Goal: Task Accomplishment & Management: Complete application form

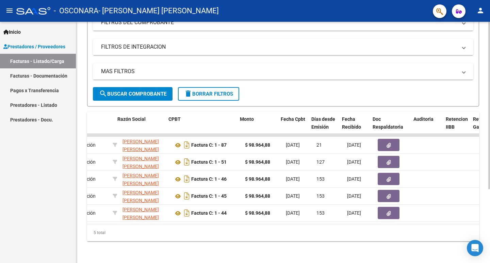
scroll to position [0, 162]
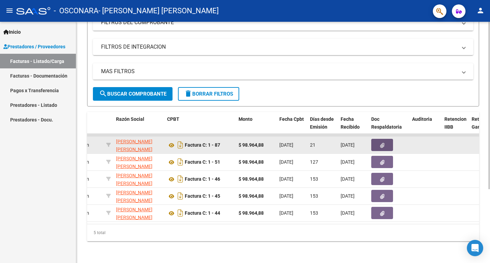
click at [385, 143] on button "button" at bounding box center [383, 145] width 22 height 12
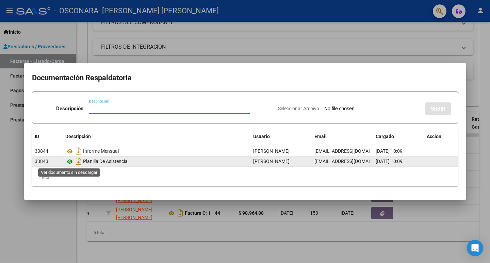
click at [68, 160] on icon at bounding box center [69, 162] width 9 height 8
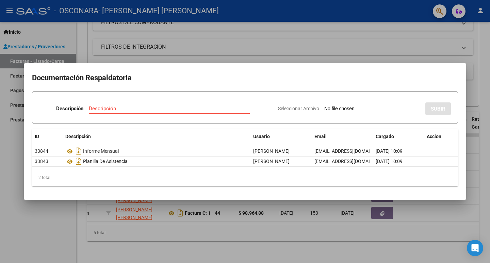
click at [64, 218] on div at bounding box center [245, 131] width 490 height 263
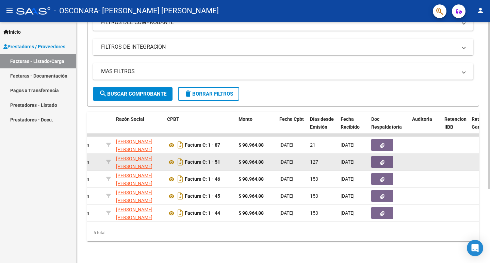
click at [386, 159] on button "button" at bounding box center [383, 162] width 22 height 12
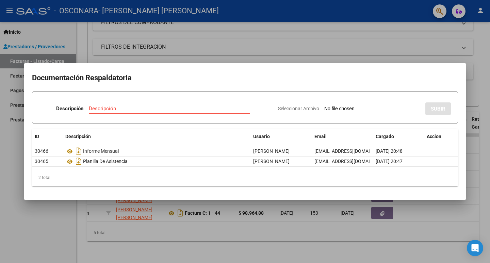
click at [52, 217] on div at bounding box center [245, 131] width 490 height 263
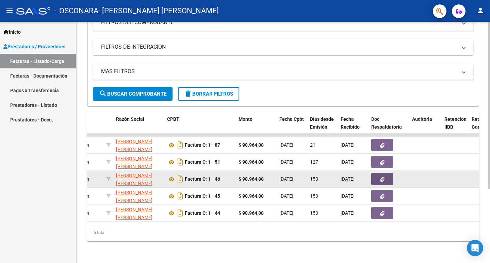
click at [384, 180] on icon "button" at bounding box center [382, 179] width 4 height 5
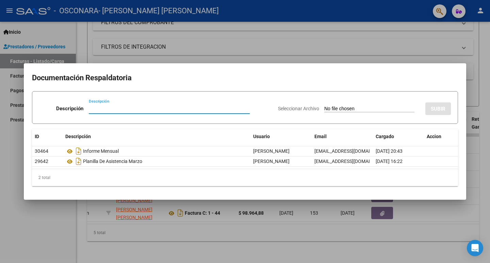
click at [47, 218] on div at bounding box center [245, 131] width 490 height 263
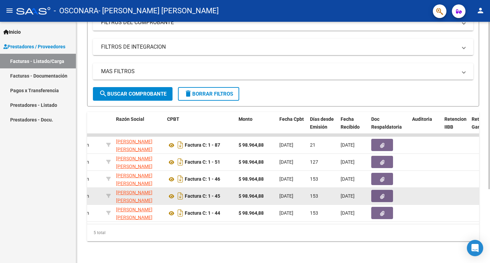
click at [377, 198] on button "button" at bounding box center [383, 196] width 22 height 12
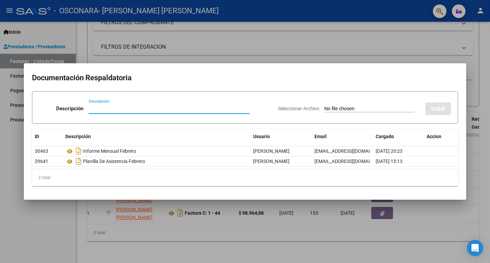
click at [61, 229] on div at bounding box center [245, 131] width 490 height 263
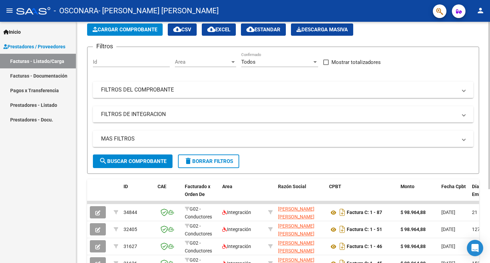
scroll to position [0, 0]
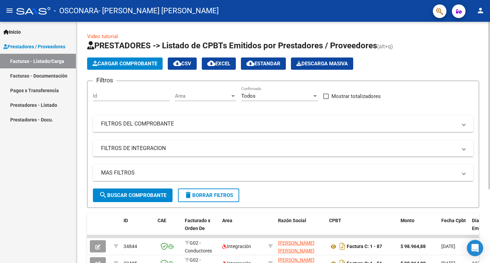
click at [128, 64] on span "Cargar Comprobante" at bounding box center [125, 64] width 65 height 6
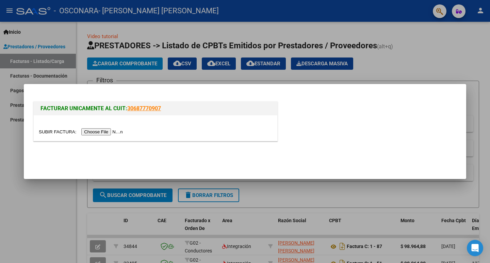
click at [104, 129] on input "file" at bounding box center [82, 131] width 86 height 7
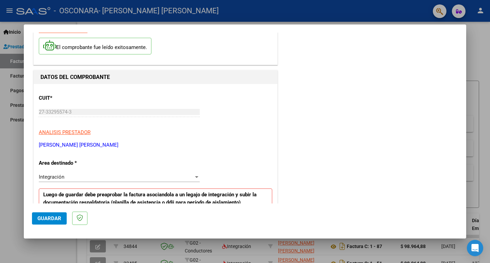
scroll to position [68, 0]
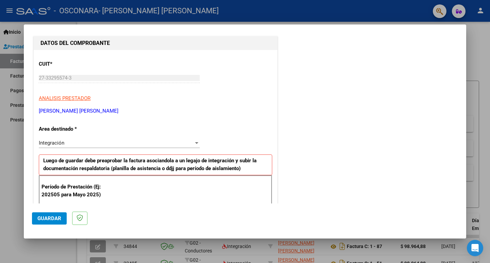
click at [100, 142] on div "Integración" at bounding box center [116, 143] width 155 height 6
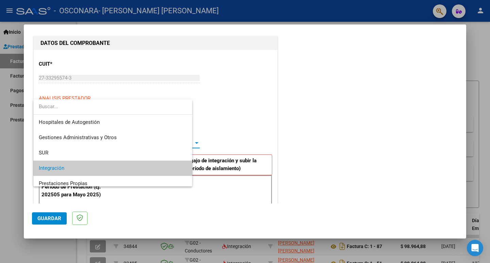
scroll to position [26, 0]
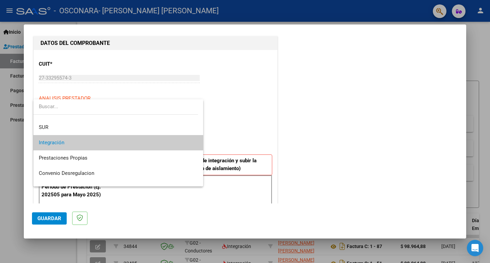
click at [100, 142] on span "Integración" at bounding box center [118, 142] width 159 height 15
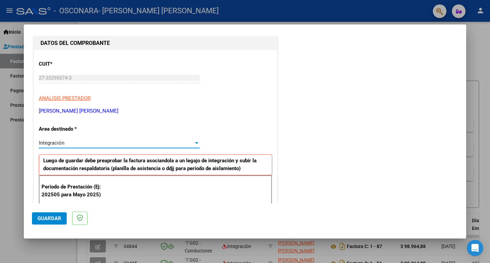
scroll to position [136, 0]
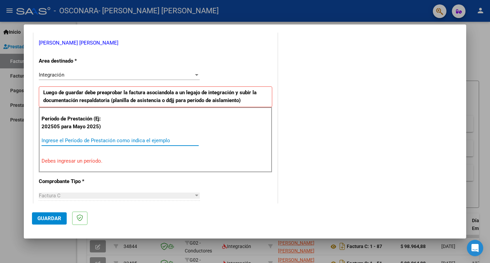
click at [82, 139] on input "Ingrese el Período de Prestación como indica el ejemplo" at bounding box center [120, 141] width 157 height 6
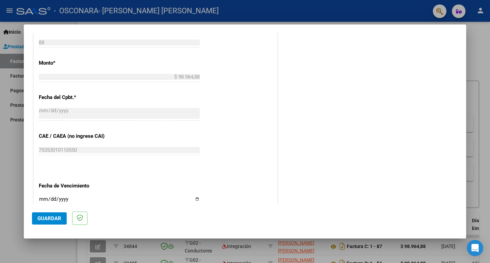
scroll to position [428, 0]
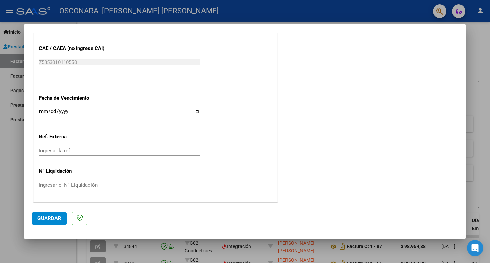
type input "202506"
click at [64, 110] on input "Ingresar la fecha" at bounding box center [119, 114] width 161 height 11
click at [121, 154] on input "Ingresar la ref." at bounding box center [119, 151] width 161 height 6
click at [197, 113] on input "Ingresar la fecha" at bounding box center [119, 114] width 161 height 11
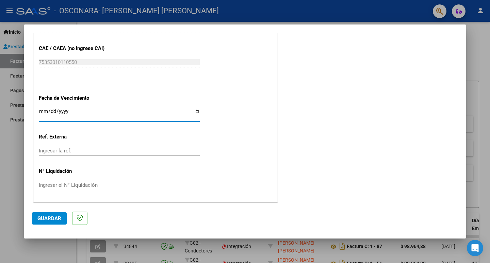
click at [56, 216] on span "Guardar" at bounding box center [49, 219] width 24 height 6
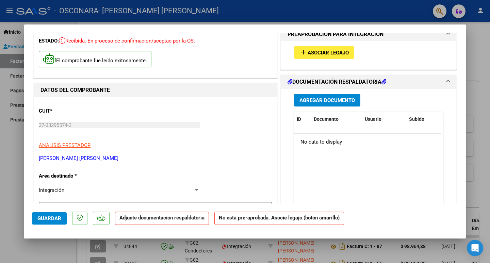
scroll to position [0, 0]
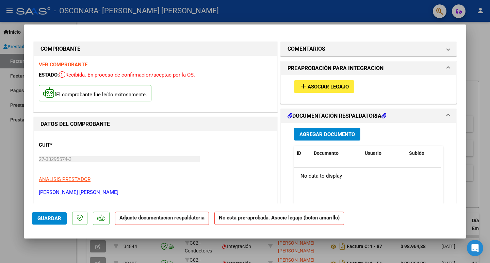
click at [312, 88] on span "Asociar Legajo" at bounding box center [328, 87] width 41 height 6
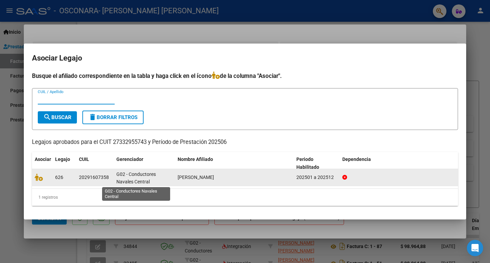
click at [127, 177] on span "G02 - Conductores Navales Central" at bounding box center [136, 178] width 40 height 13
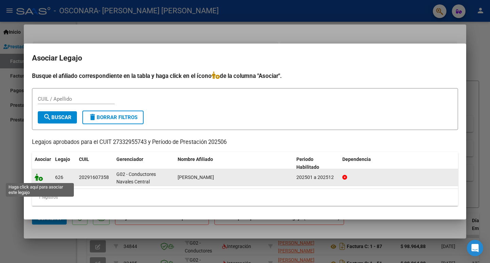
click at [41, 179] on icon at bounding box center [39, 177] width 8 height 7
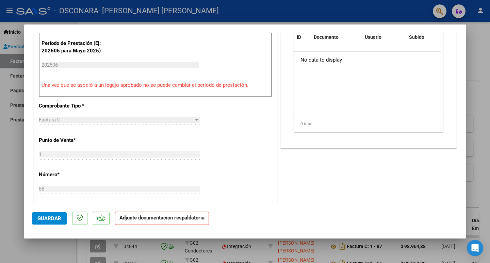
scroll to position [68, 0]
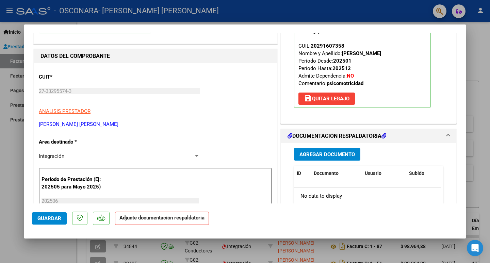
click at [312, 150] on button "Agregar Documento" at bounding box center [327, 154] width 66 height 13
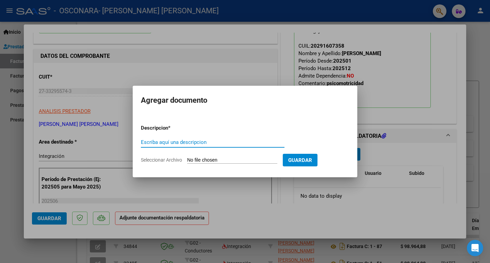
click at [197, 142] on input "Escriba aquí una descripcion" at bounding box center [213, 142] width 144 height 6
click at [221, 161] on input "Seleccionar Archivo" at bounding box center [232, 160] width 90 height 6
click at [206, 143] on input "Planilla de asistencia" at bounding box center [213, 142] width 144 height 6
type input "Planilla de asistencia + informe mensual junio"
click at [261, 159] on input "Seleccionar Archivo" at bounding box center [232, 160] width 90 height 6
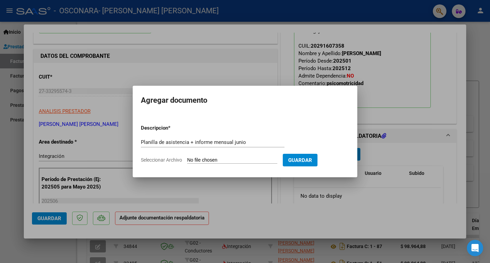
type input "C:\fakepath\2 - Planilla de asistencia + Informe Junio.pdf"
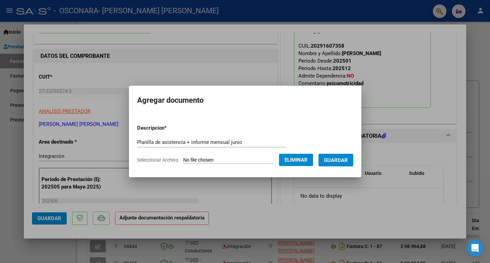
click at [332, 162] on span "Guardar" at bounding box center [336, 160] width 24 height 6
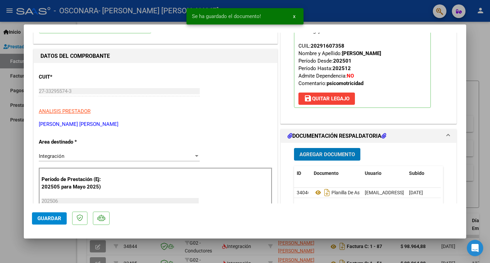
click at [302, 152] on span "Agregar Documento" at bounding box center [328, 155] width 56 height 6
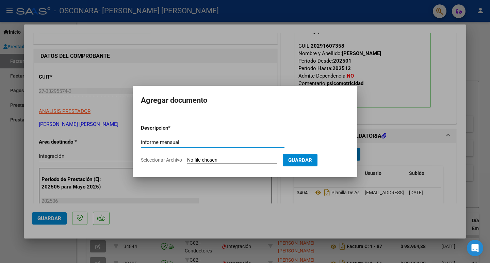
type input "informe mensual"
click at [216, 162] on input "Seleccionar Archivo" at bounding box center [232, 160] width 90 height 6
type input "C:\fakepath\3 - Planilla de Informe Junio.pdf"
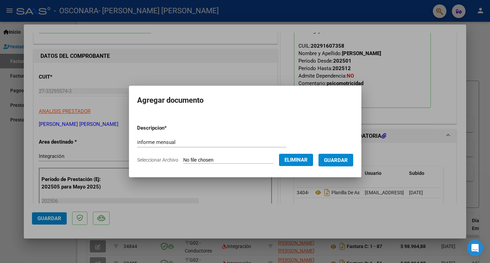
click at [335, 165] on button "Guardar" at bounding box center [336, 160] width 35 height 13
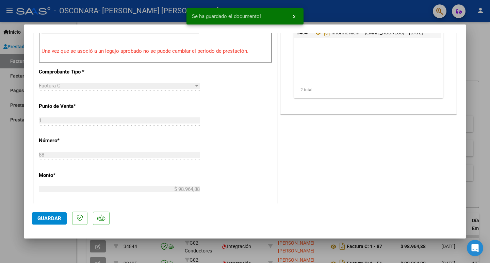
scroll to position [272, 0]
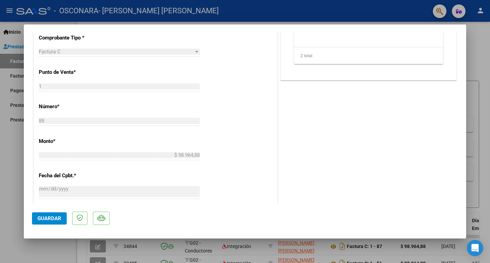
click at [53, 217] on span "Guardar" at bounding box center [49, 219] width 24 height 6
click at [43, 215] on button "Guardar" at bounding box center [49, 219] width 35 height 12
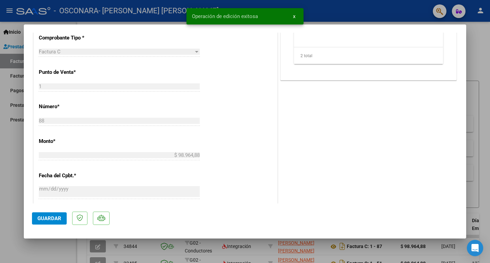
click at [11, 201] on div at bounding box center [245, 131] width 490 height 263
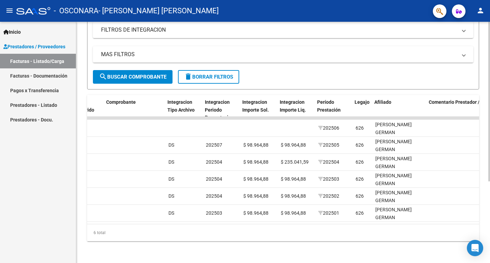
scroll to position [0, 657]
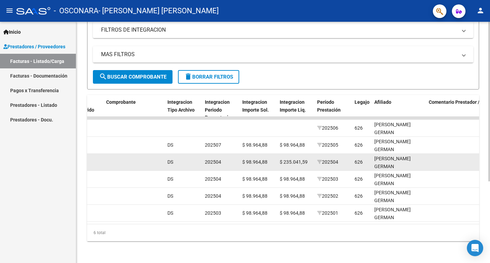
click at [293, 159] on span "$ 235.041,59" at bounding box center [294, 161] width 28 height 5
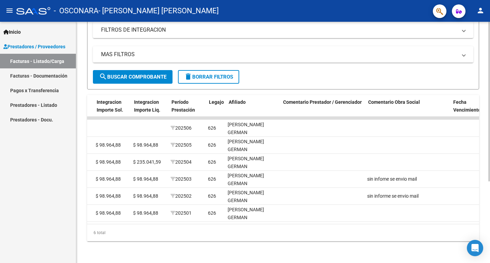
scroll to position [0, 793]
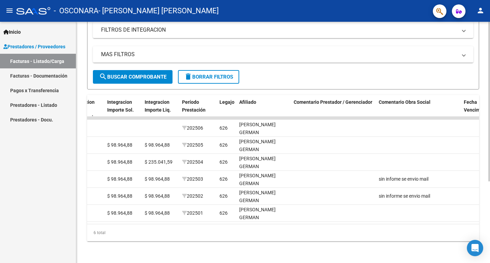
drag, startPoint x: 184, startPoint y: 172, endPoint x: 185, endPoint y: 224, distance: 51.8
click at [185, 224] on div "ID CAE Facturado x Orden De Area Razón Social CPBT Monto Fecha Cpbt Días desde …" at bounding box center [283, 168] width 392 height 146
click at [183, 233] on div "6 total" at bounding box center [283, 232] width 392 height 17
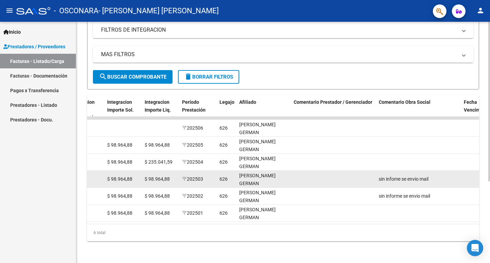
click at [245, 173] on div "[PERSON_NAME] GERMAN 20291607358" at bounding box center [263, 183] width 49 height 23
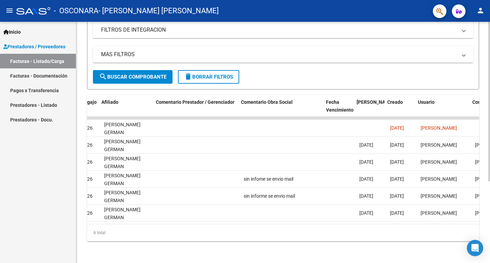
scroll to position [0, 931]
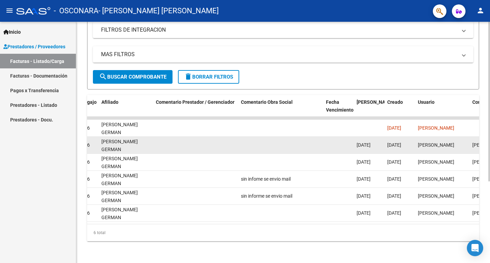
click at [191, 137] on datatable-body-cell at bounding box center [195, 145] width 85 height 17
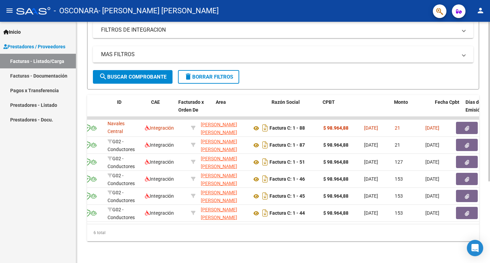
scroll to position [0, 0]
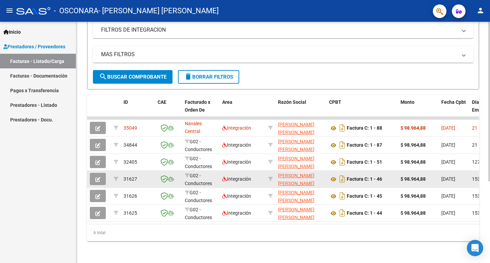
click at [97, 177] on icon "button" at bounding box center [97, 179] width 5 height 5
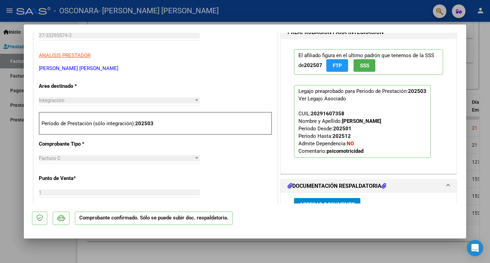
scroll to position [59, 0]
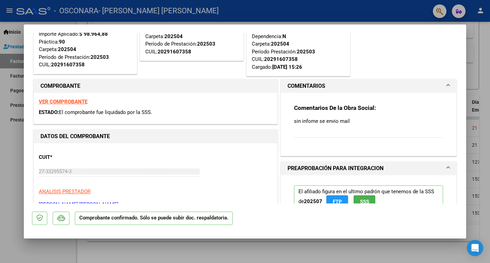
click at [320, 132] on div "Comentarios De la Obra Social: sin infome se envio mail" at bounding box center [368, 125] width 149 height 42
click at [323, 115] on div "Comentarios De la Obra Social: sin infome se envio mail" at bounding box center [368, 125] width 149 height 42
click at [321, 121] on p "sin infome se envio mail" at bounding box center [368, 121] width 149 height 7
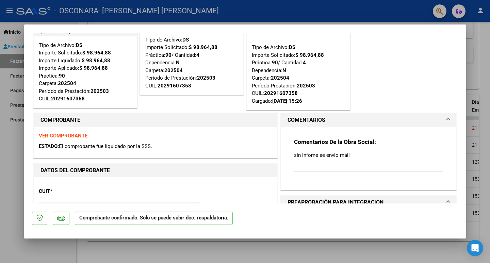
click at [306, 173] on div "Comentarios De la Obra Social: sin infome se envio mail" at bounding box center [368, 159] width 149 height 42
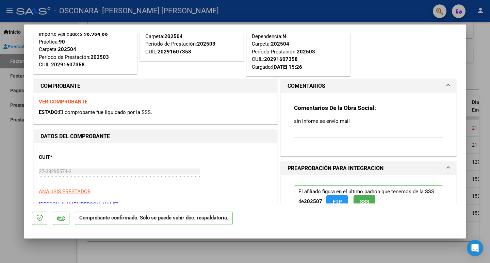
scroll to position [0, 0]
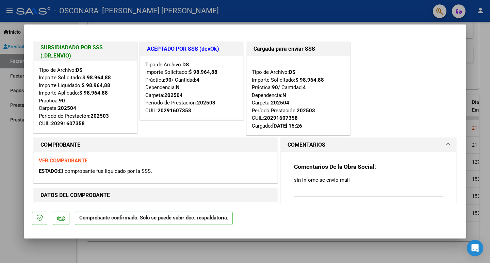
click at [67, 160] on strong "VER COMPROBANTE" at bounding box center [63, 161] width 49 height 6
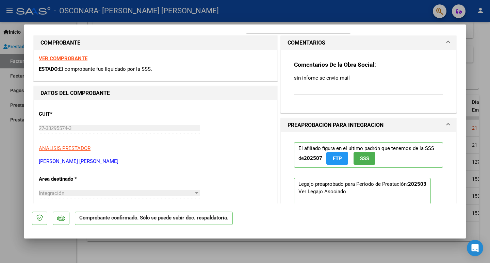
scroll to position [136, 0]
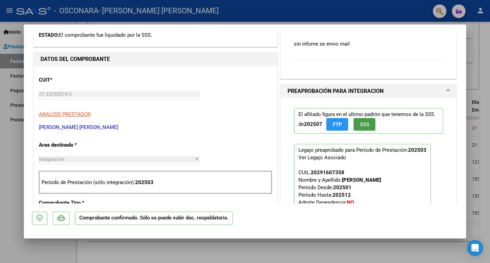
click at [363, 128] on button "SSS" at bounding box center [365, 124] width 22 height 13
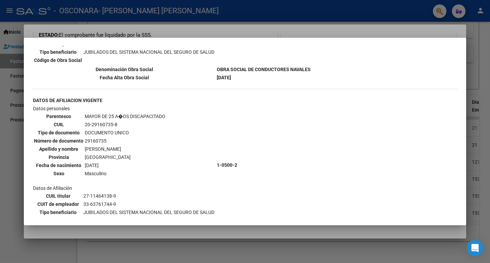
scroll to position [206, 0]
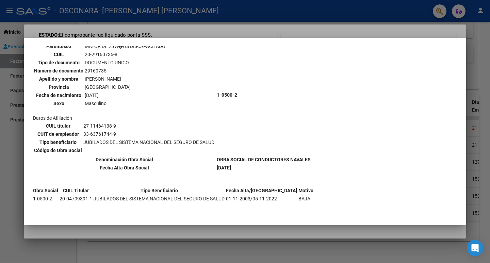
click at [335, 236] on div at bounding box center [245, 131] width 490 height 263
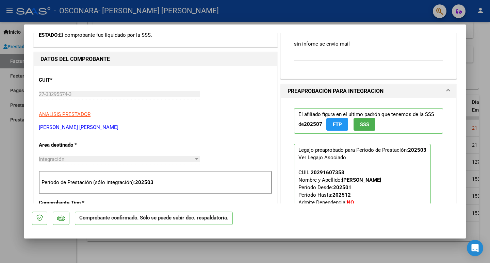
click at [336, 125] on span "FTP" at bounding box center [337, 125] width 9 height 6
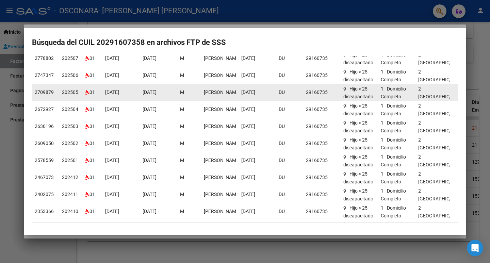
scroll to position [91, 0]
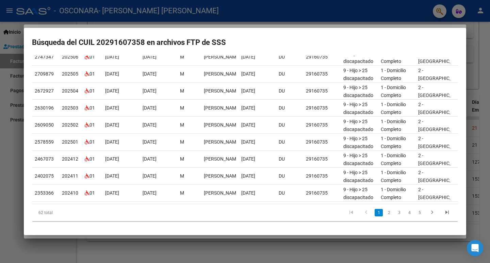
click at [317, 240] on div at bounding box center [245, 131] width 490 height 263
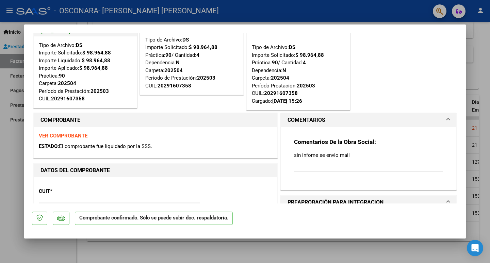
scroll to position [0, 0]
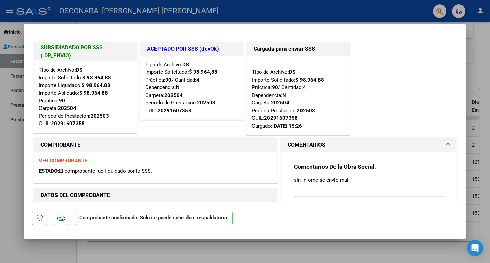
click at [316, 250] on div at bounding box center [245, 131] width 490 height 263
type input "$ 0,00"
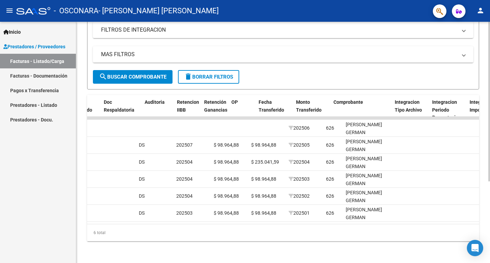
scroll to position [0, 428]
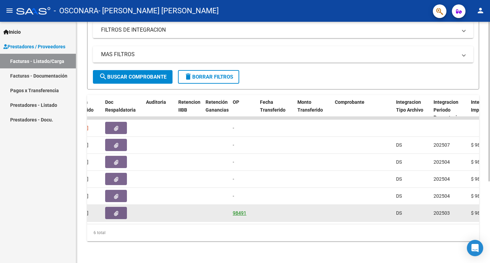
click at [244, 211] on link "98491" at bounding box center [240, 213] width 14 height 5
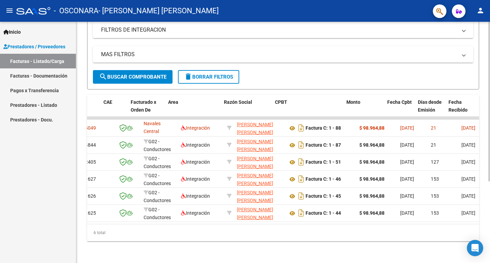
scroll to position [0, 0]
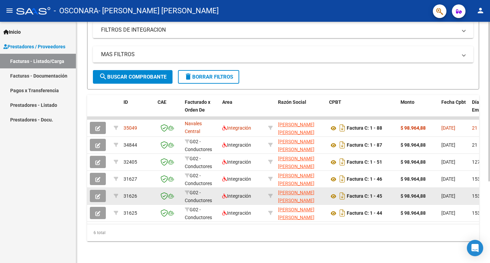
click at [99, 194] on icon "button" at bounding box center [97, 196] width 5 height 5
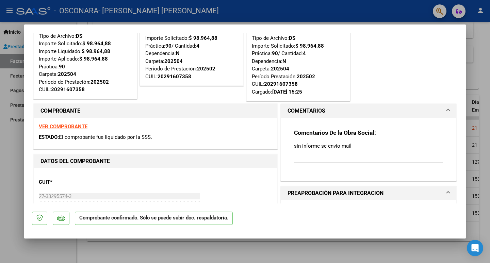
scroll to position [68, 0]
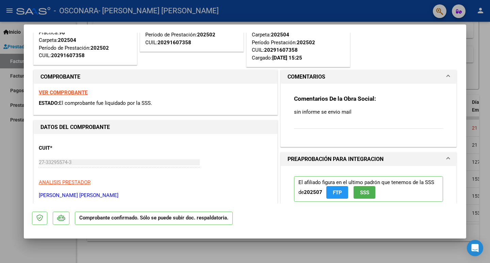
click at [332, 113] on p "sin informe se envio mail" at bounding box center [368, 111] width 149 height 7
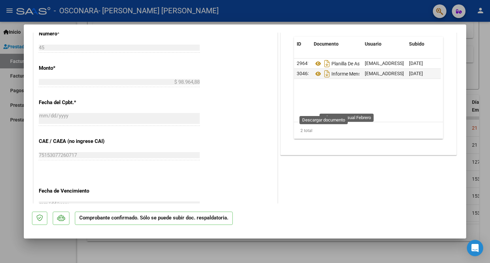
scroll to position [272, 0]
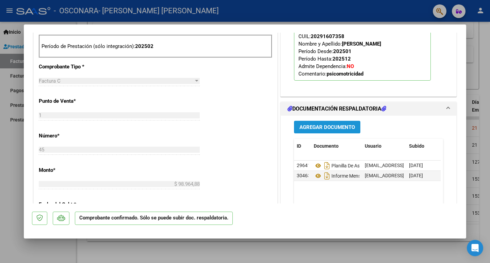
click at [328, 127] on span "Agregar Documento" at bounding box center [328, 127] width 56 height 6
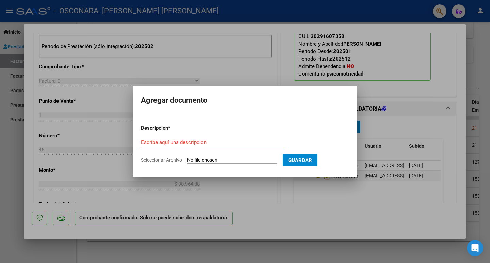
click at [326, 203] on div at bounding box center [245, 131] width 490 height 263
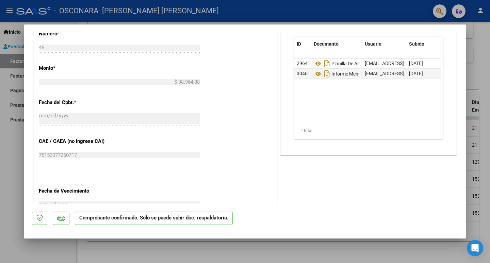
scroll to position [468, 0]
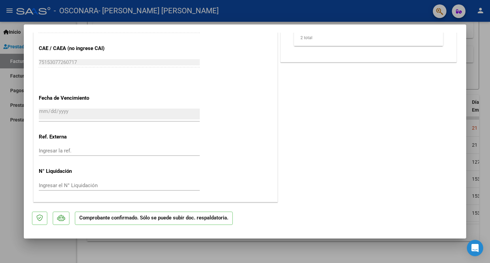
click at [208, 250] on div at bounding box center [245, 131] width 490 height 263
type input "$ 0,00"
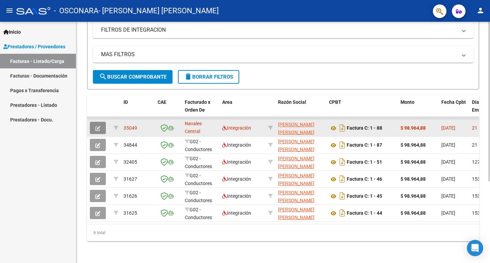
click at [99, 126] on icon "button" at bounding box center [97, 128] width 5 height 5
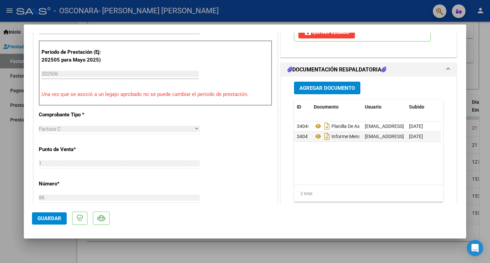
scroll to position [102, 0]
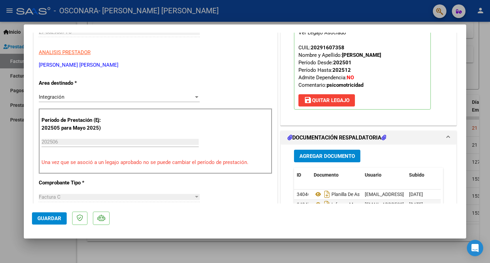
click at [20, 154] on div at bounding box center [245, 131] width 490 height 263
type input "$ 0,00"
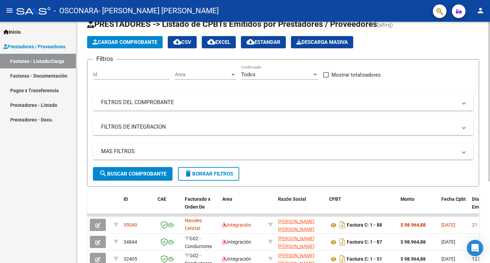
scroll to position [0, 0]
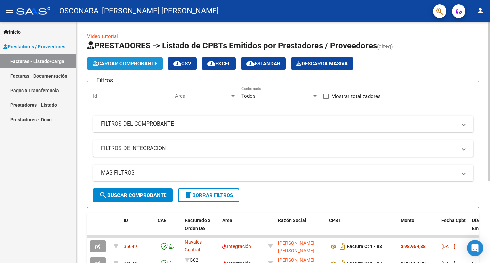
click at [127, 63] on span "Cargar Comprobante" at bounding box center [125, 64] width 65 height 6
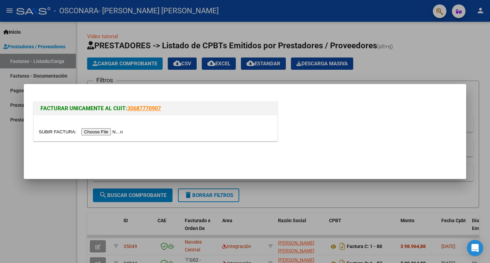
click at [123, 134] on input "file" at bounding box center [82, 131] width 86 height 7
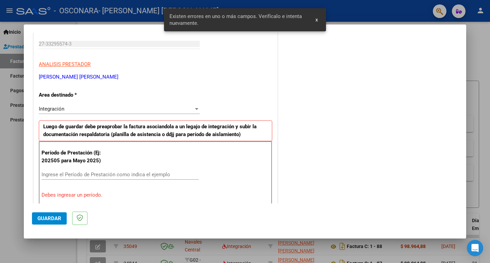
scroll to position [136, 0]
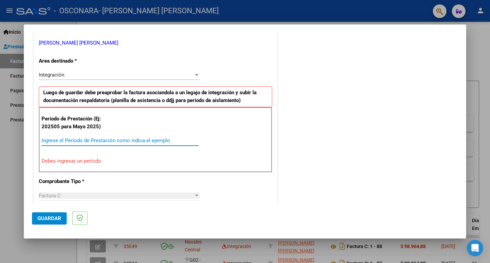
click at [93, 138] on input "Ingrese el Período de Prestación como indica el ejemplo" at bounding box center [120, 141] width 157 height 6
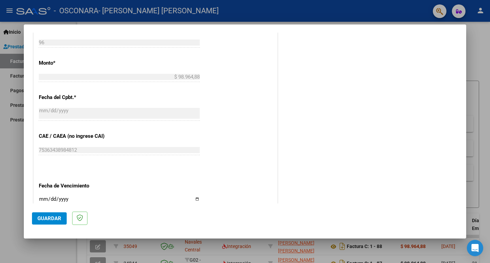
scroll to position [428, 0]
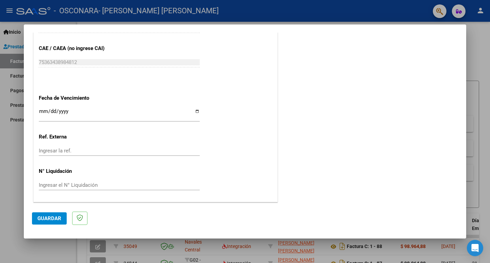
type input "202507"
click at [53, 219] on span "Guardar" at bounding box center [49, 219] width 24 height 6
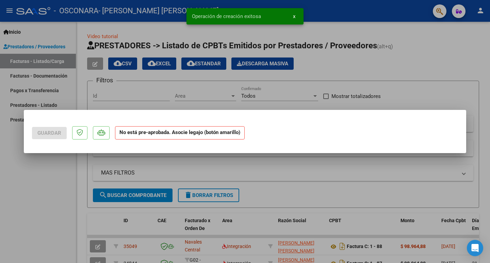
scroll to position [0, 0]
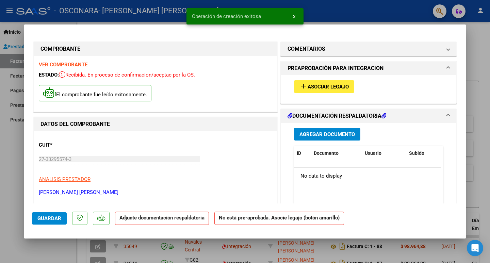
click at [324, 83] on span "add Asociar Legajo" at bounding box center [324, 86] width 49 height 6
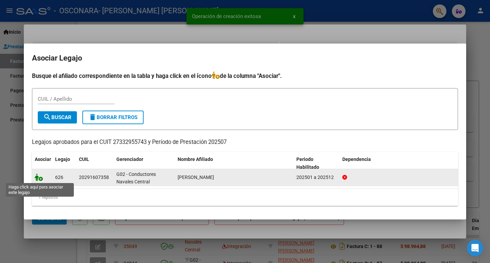
click at [38, 178] on icon at bounding box center [39, 177] width 8 height 7
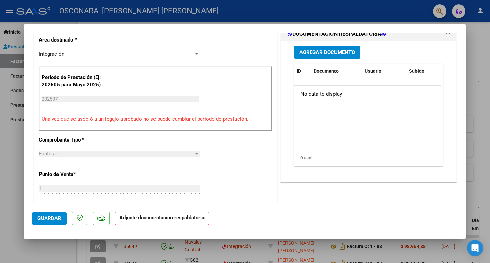
scroll to position [68, 0]
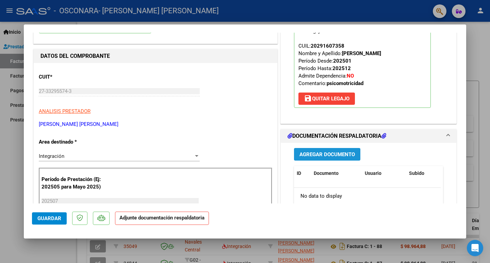
click at [312, 155] on span "Agregar Documento" at bounding box center [328, 155] width 56 height 6
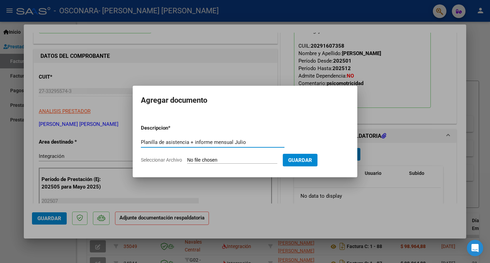
type input "Planilla de asistencia + informe mensual Julio"
click at [205, 159] on input "Seleccionar Archivo" at bounding box center [232, 160] width 90 height 6
type input "C:\fakepath\2 - Planilla de Asistencia + informe mensual [PERSON_NAME].pdf"
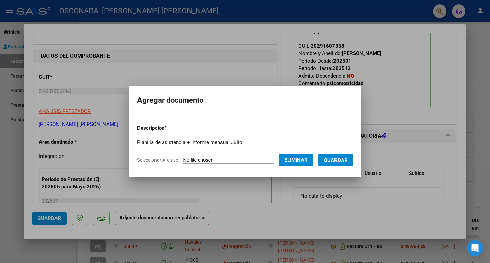
click at [338, 161] on span "Guardar" at bounding box center [336, 160] width 24 height 6
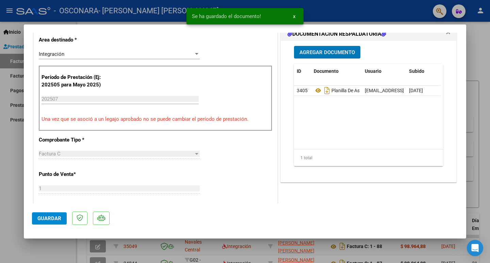
scroll to position [102, 0]
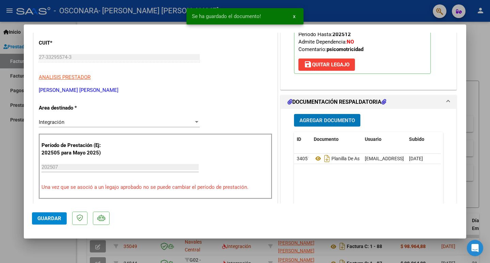
click at [322, 118] on span "Agregar Documento" at bounding box center [328, 121] width 56 height 6
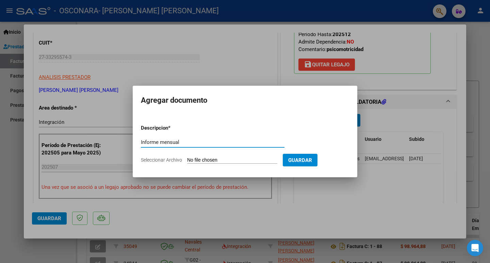
type input "Informe mensual"
click at [202, 156] on form "Descripcion * Informe mensual Escriba aquí una descripcion Seleccionar Archivo …" at bounding box center [245, 144] width 208 height 50
click at [202, 160] on input "Seleccionar Archivo" at bounding box center [232, 160] width 90 height 6
type input "C:\fakepath\3 - Informe -mensual_page-0001.pdf"
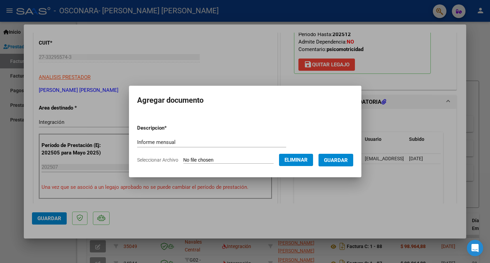
click at [339, 163] on span "Guardar" at bounding box center [336, 160] width 24 height 6
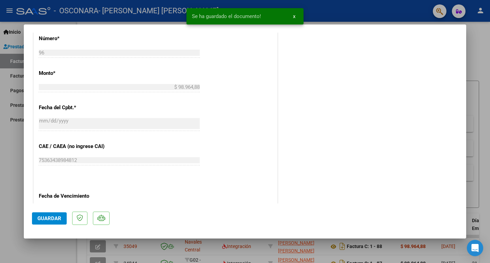
scroll to position [439, 0]
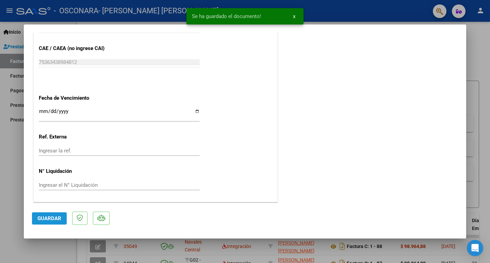
click at [50, 219] on span "Guardar" at bounding box center [49, 219] width 24 height 6
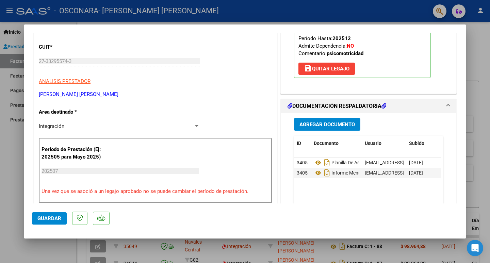
scroll to position [0, 0]
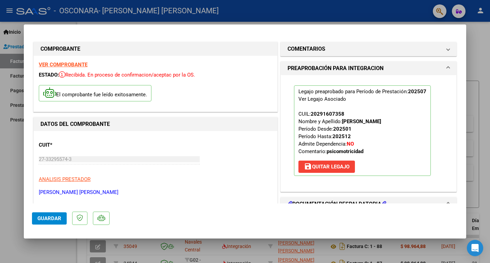
click at [9, 194] on div at bounding box center [245, 131] width 490 height 263
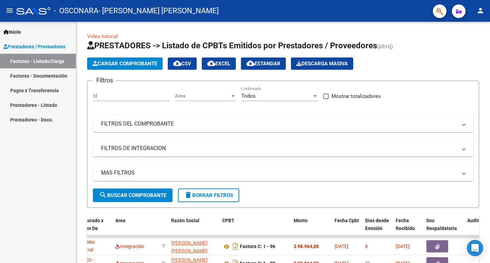
click at [482, 11] on mat-icon "person" at bounding box center [481, 10] width 8 height 8
click at [464, 44] on button "exit_to_app Salir" at bounding box center [467, 45] width 42 height 16
